Goal: Check status

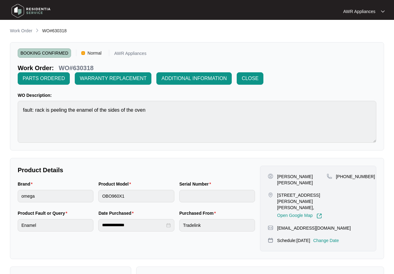
click at [18, 11] on img at bounding box center [30, 11] width 43 height 19
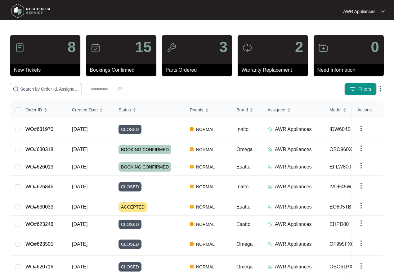
click at [34, 87] on input "text" at bounding box center [49, 89] width 59 height 7
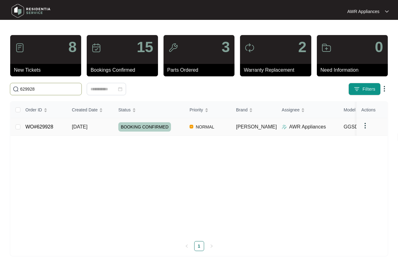
type input "629928"
click at [72, 130] on td "[DATE]" at bounding box center [90, 126] width 46 height 17
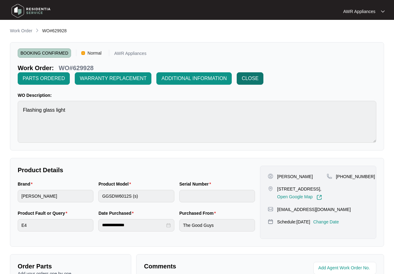
click at [248, 79] on span "CLOSE" at bounding box center [249, 78] width 17 height 7
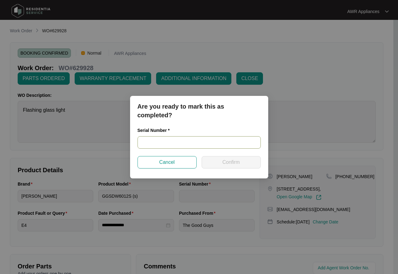
click at [145, 143] on input "text" at bounding box center [199, 142] width 123 height 12
drag, startPoint x: 139, startPoint y: 143, endPoint x: 186, endPoint y: 142, distance: 46.5
click at [186, 142] on input "23101068010100021" at bounding box center [199, 142] width 123 height 12
type input "23101068010100021"
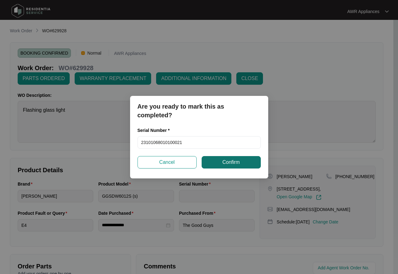
click at [233, 164] on span "Confirm" at bounding box center [231, 161] width 17 height 7
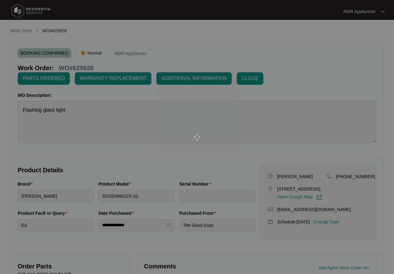
type input "23101068010100021"
